Goal: Transaction & Acquisition: Subscribe to service/newsletter

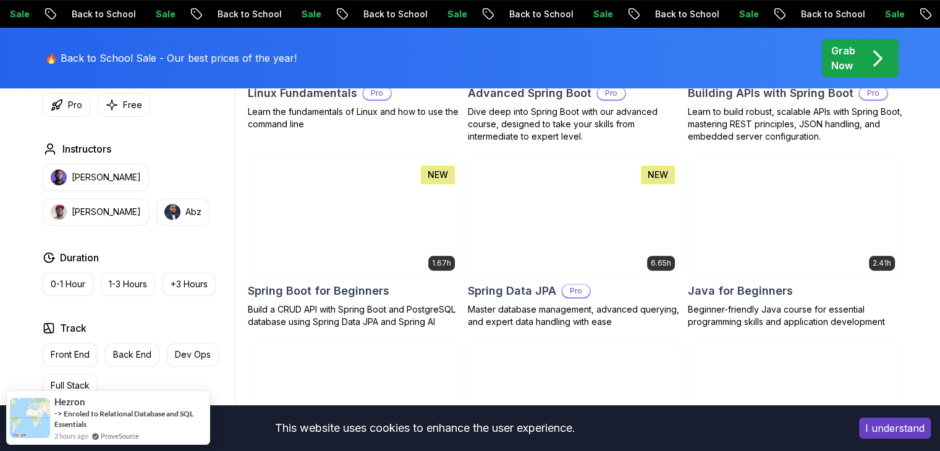
scroll to position [494, 0]
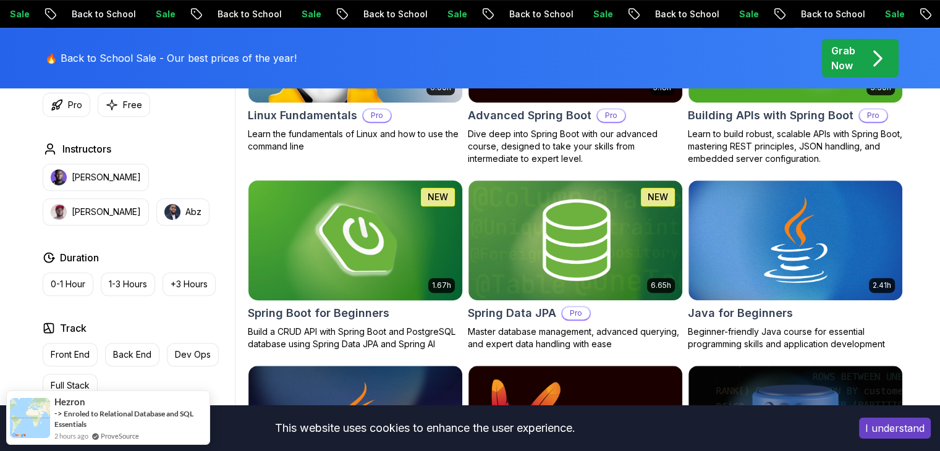
click at [344, 283] on img at bounding box center [355, 239] width 224 height 125
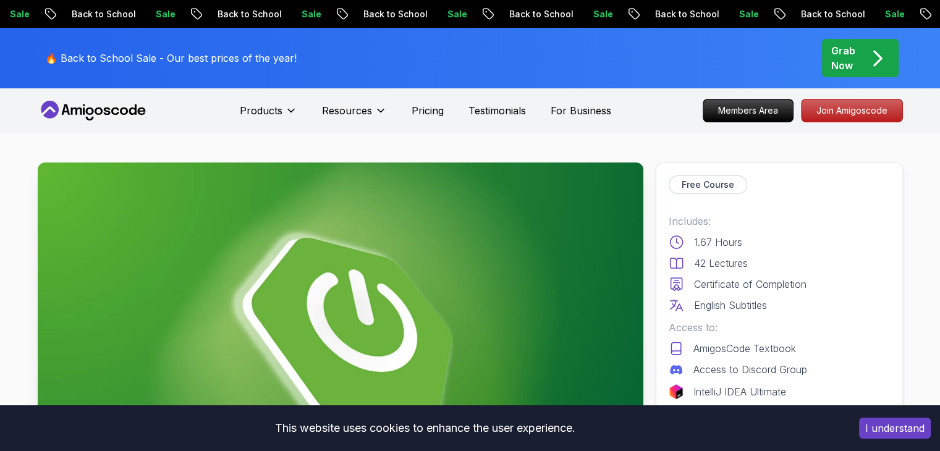
scroll to position [185, 0]
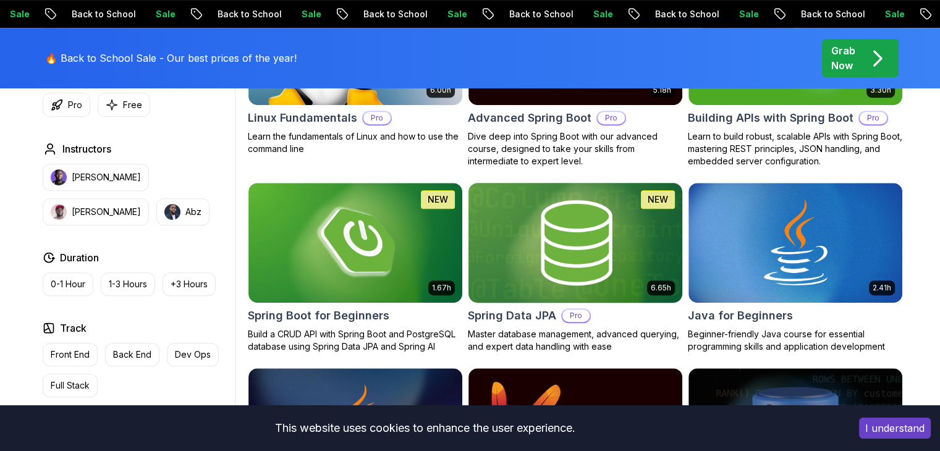
scroll to position [494, 0]
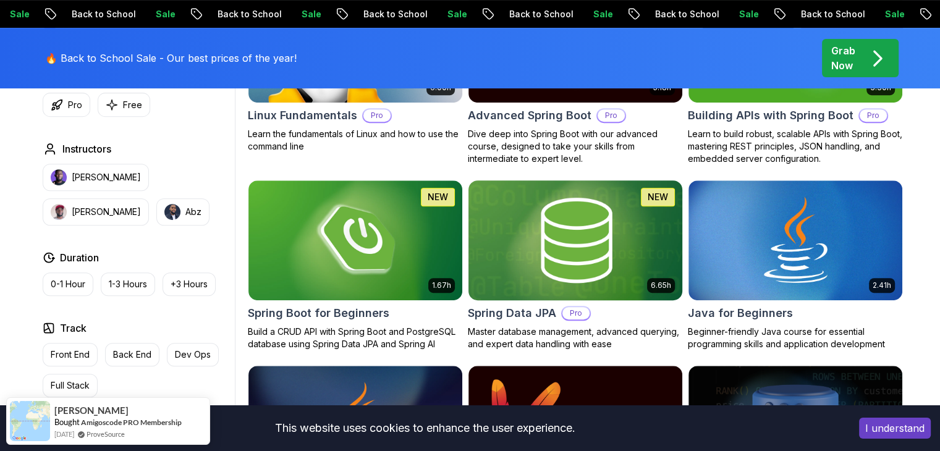
click at [618, 280] on img at bounding box center [575, 239] width 224 height 125
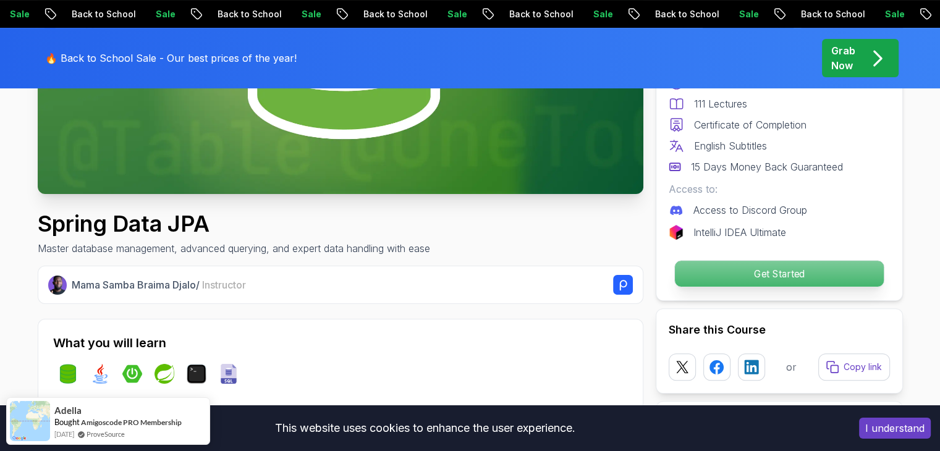
scroll to position [62, 0]
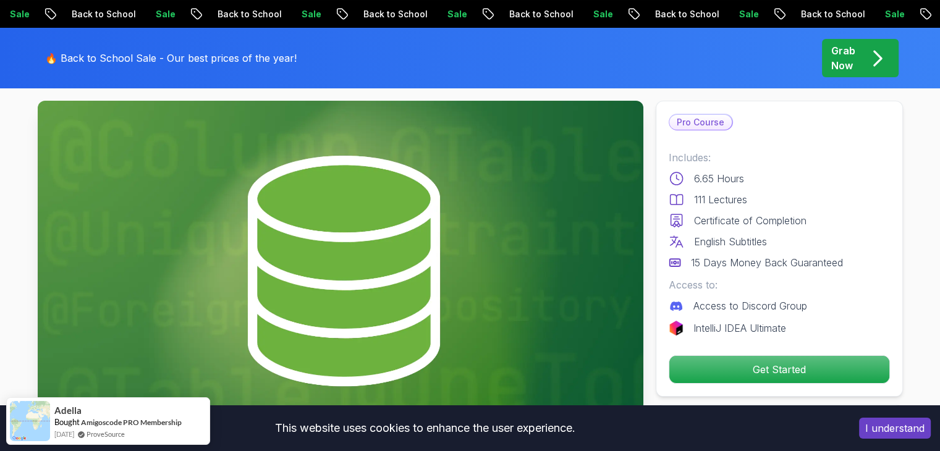
click at [748, 307] on p "Access to Discord Group" at bounding box center [750, 306] width 114 height 15
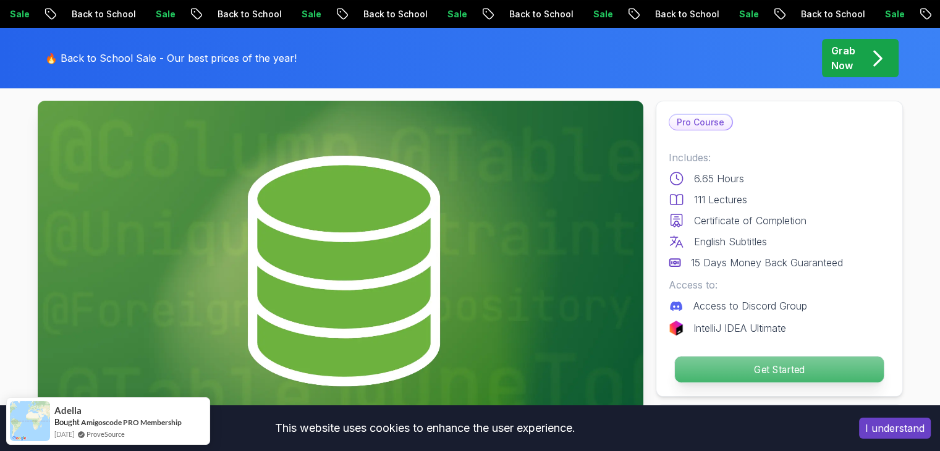
click at [748, 365] on p "Get Started" at bounding box center [778, 370] width 209 height 26
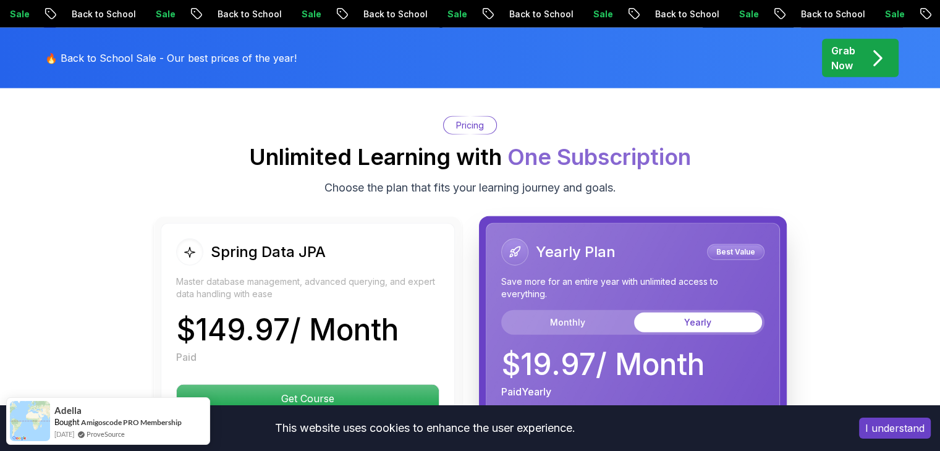
scroll to position [3027, 0]
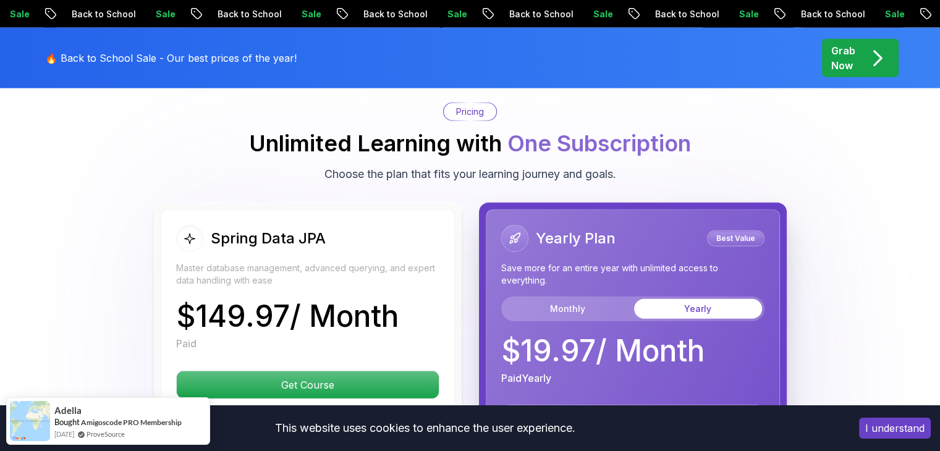
click at [644, 115] on body "Sale Back to School Sale Back to School Sale Back to School Sale Back to School…" at bounding box center [470, 393] width 940 height 6841
click at [578, 299] on button "Monthly" at bounding box center [568, 309] width 128 height 20
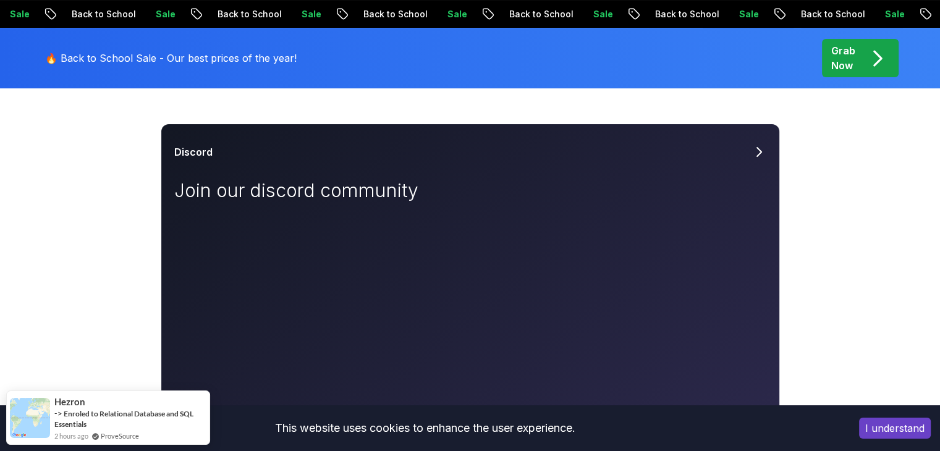
scroll to position [185, 0]
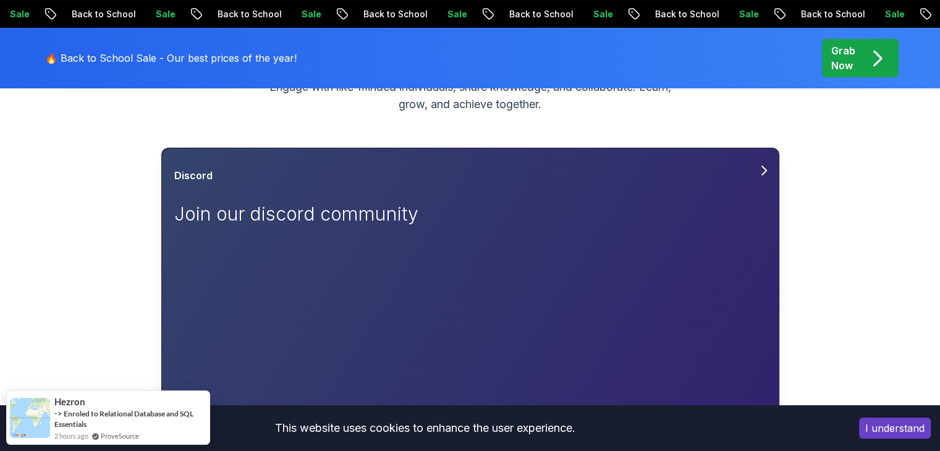
click at [732, 177] on div "Discord" at bounding box center [470, 175] width 592 height 15
click at [761, 171] on icon at bounding box center [763, 170] width 15 height 15
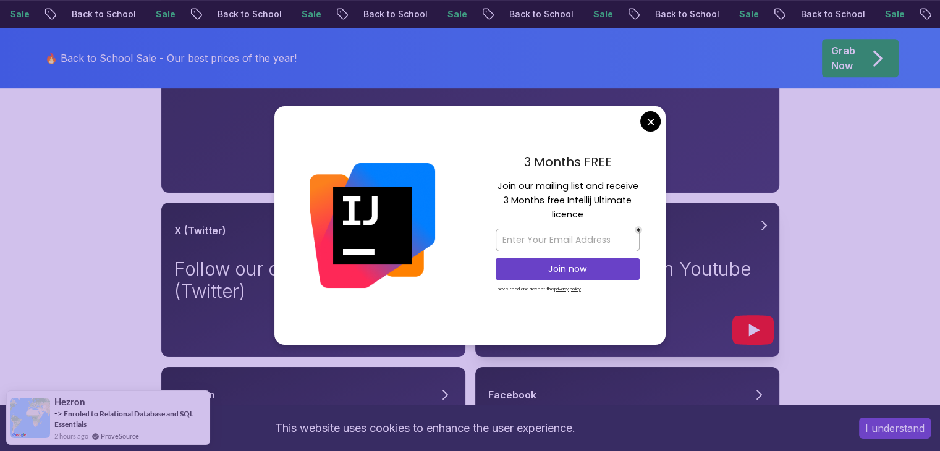
scroll to position [618, 0]
